Goal: Find specific page/section: Find specific page/section

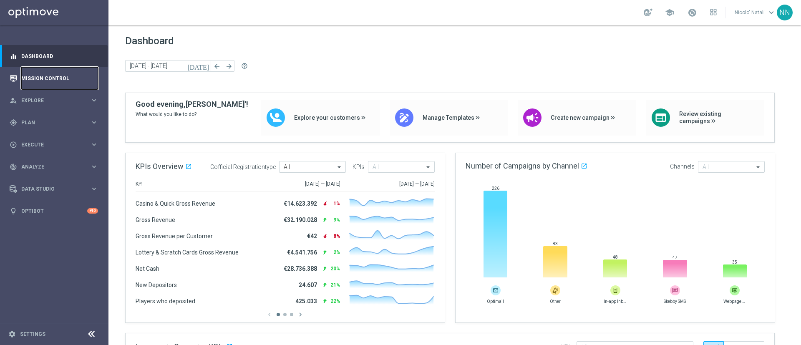
click at [66, 78] on link "Mission Control" at bounding box center [59, 78] width 77 height 22
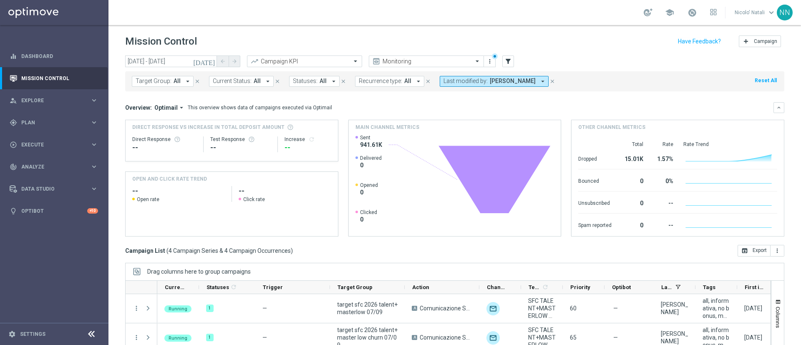
drag, startPoint x: 490, startPoint y: 76, endPoint x: 474, endPoint y: 77, distance: 16.3
click at [474, 78] on span "Last modified by:" at bounding box center [465, 81] width 44 height 7
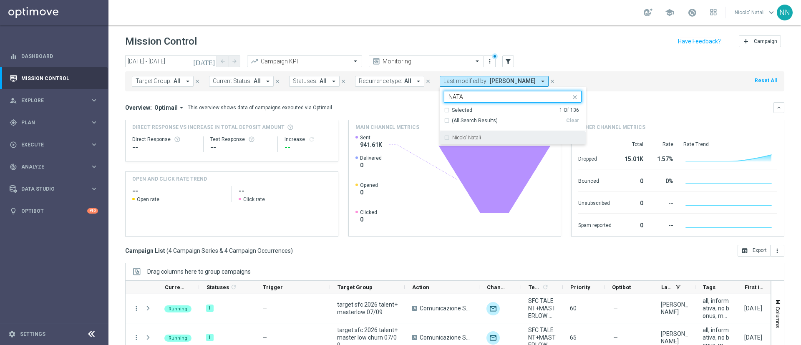
type input "NATA"
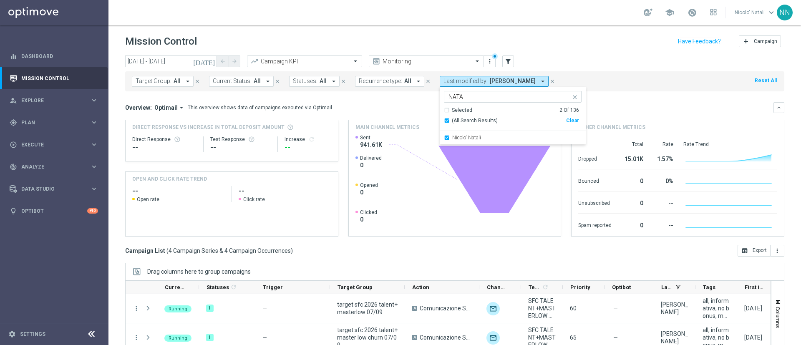
click at [632, 98] on mini-dashboard "Overview: Optimail arrow_drop_down This overview shows data of campaigns execut…" at bounding box center [454, 168] width 659 height 154
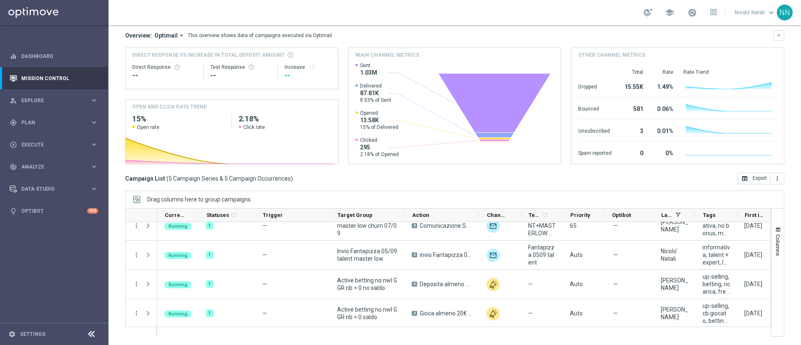
scroll to position [41, 0]
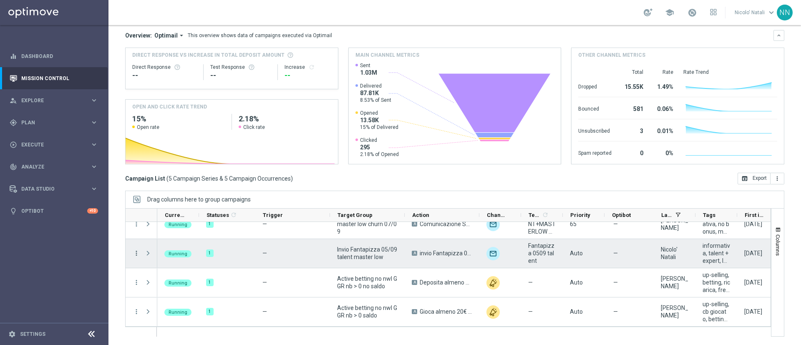
click at [138, 256] on icon "more_vert" at bounding box center [137, 253] width 8 height 8
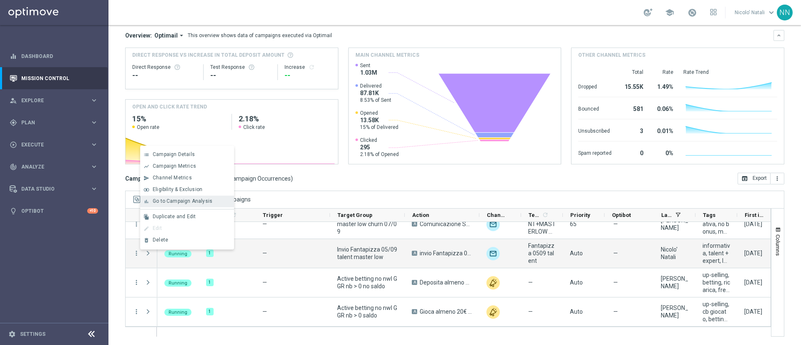
click at [168, 203] on span "Go to Campaign Analysis" at bounding box center [183, 201] width 60 height 6
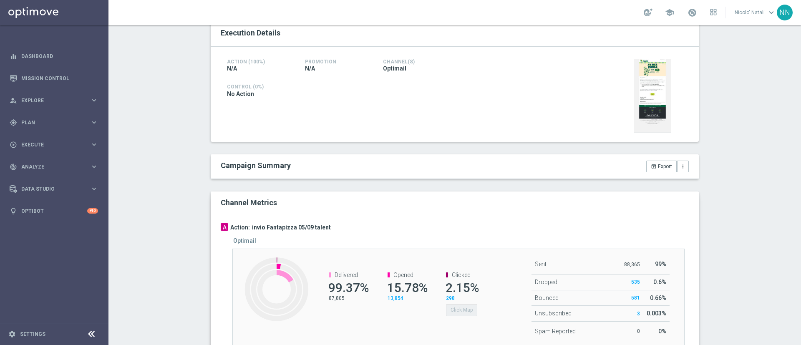
scroll to position [201, 0]
